Goal: Transaction & Acquisition: Subscribe to service/newsletter

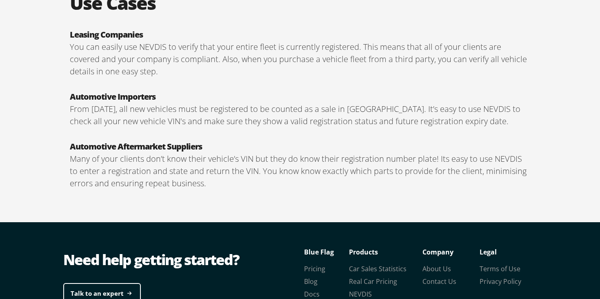
scroll to position [1464, 0]
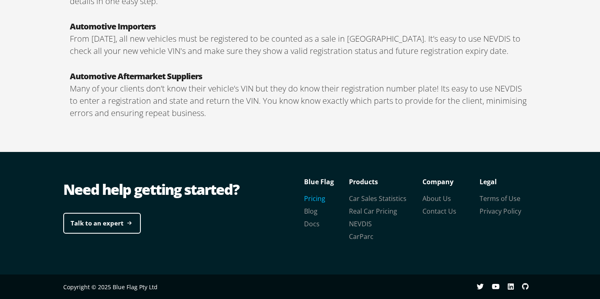
click at [307, 198] on link "Pricing" at bounding box center [314, 198] width 21 height 9
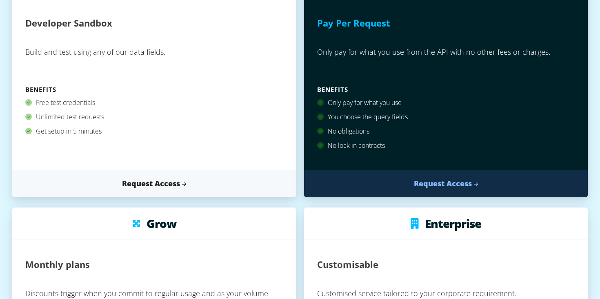
scroll to position [162, 0]
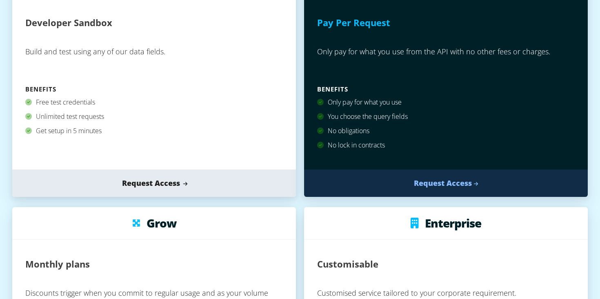
click at [177, 186] on link "Request Access" at bounding box center [154, 182] width 284 height 27
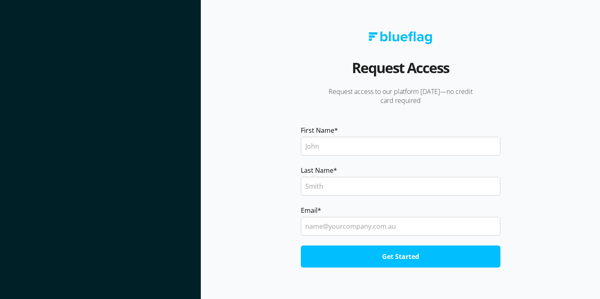
click at [324, 146] on input "First Name *" at bounding box center [401, 146] width 200 height 19
type input "Yianni"
type input "Achele"
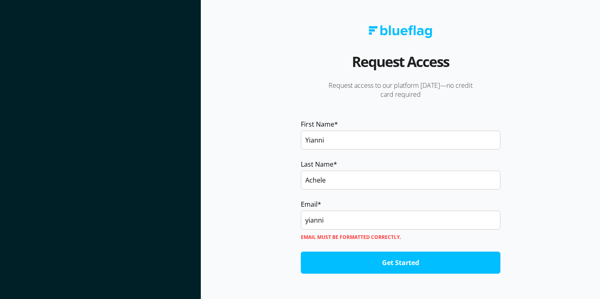
type input "yianni.achele@avreo.digital"
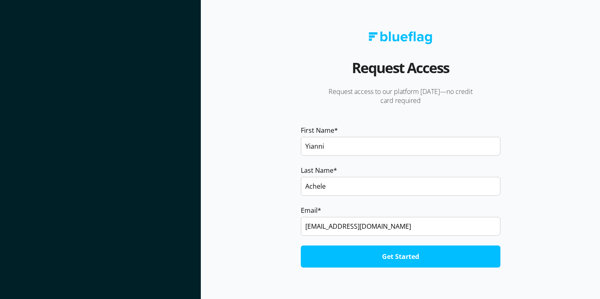
click at [380, 257] on input "Get Started" at bounding box center [401, 256] width 200 height 22
